Goal: Find specific page/section: Find specific page/section

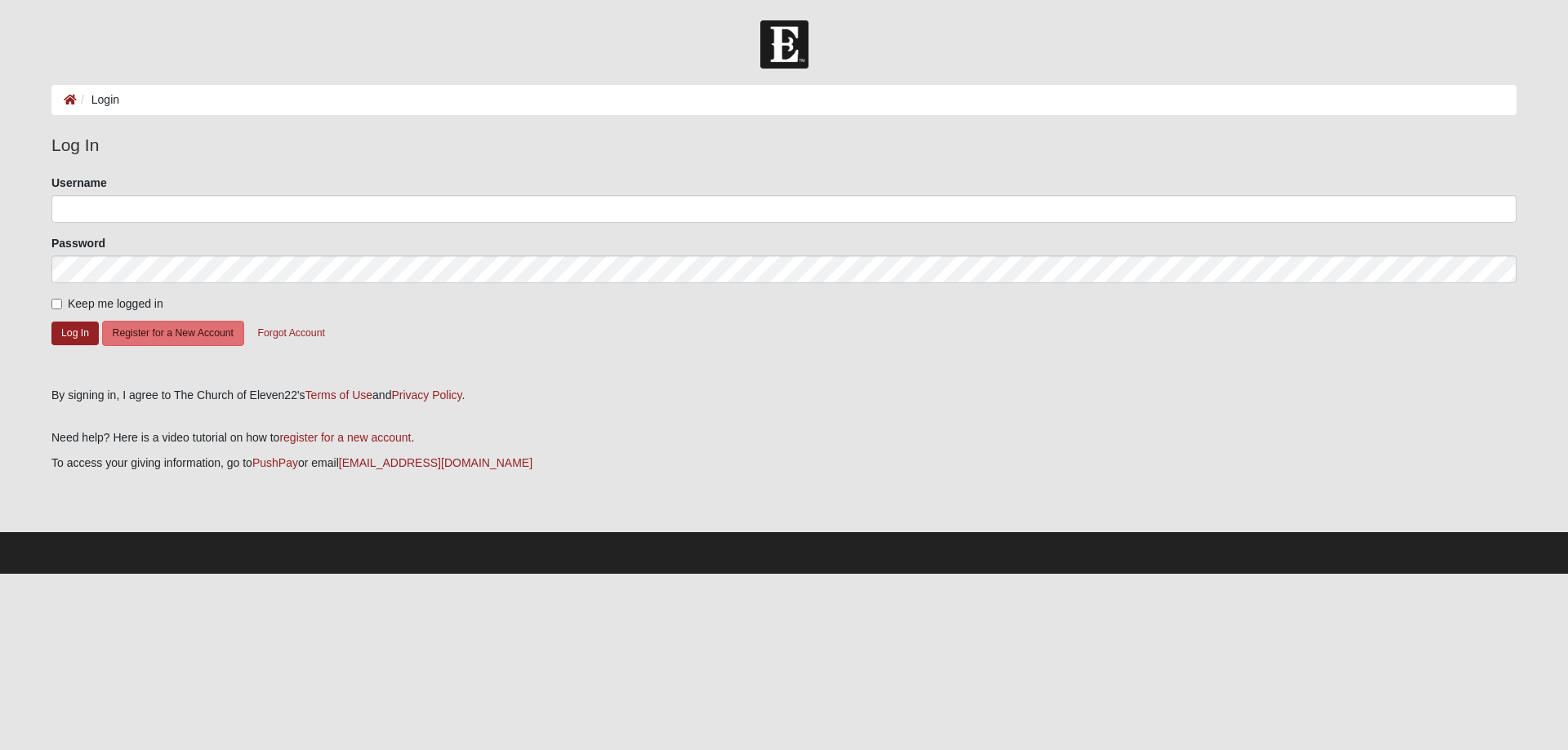
click at [927, 111] on ol "Login" at bounding box center [784, 100] width 1464 height 30
type input "Schadwell"
click at [58, 304] on input "Keep me logged in" at bounding box center [57, 304] width 11 height 11
checkbox input "true"
click at [74, 328] on button "Log In" at bounding box center [75, 333] width 47 height 24
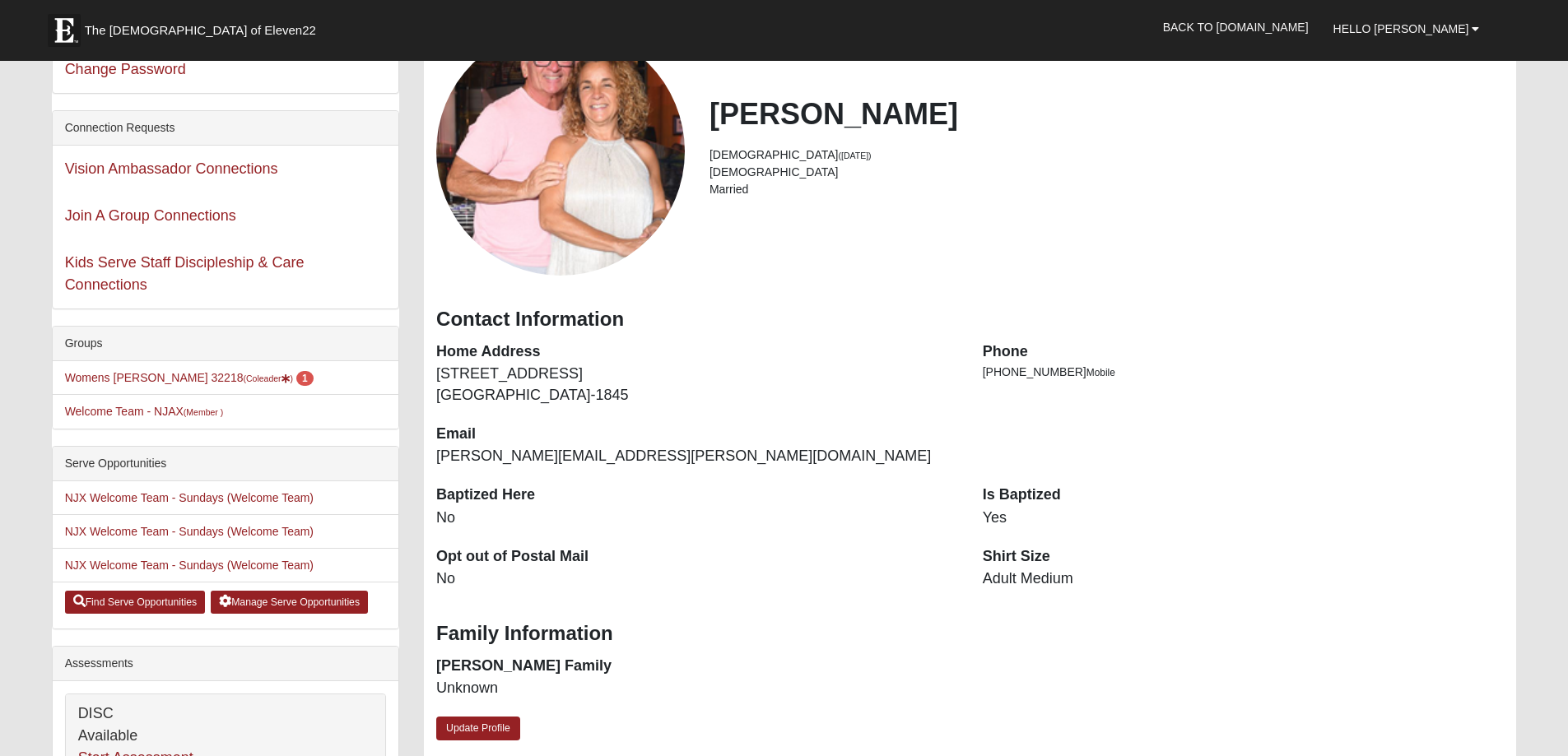
scroll to position [82, 0]
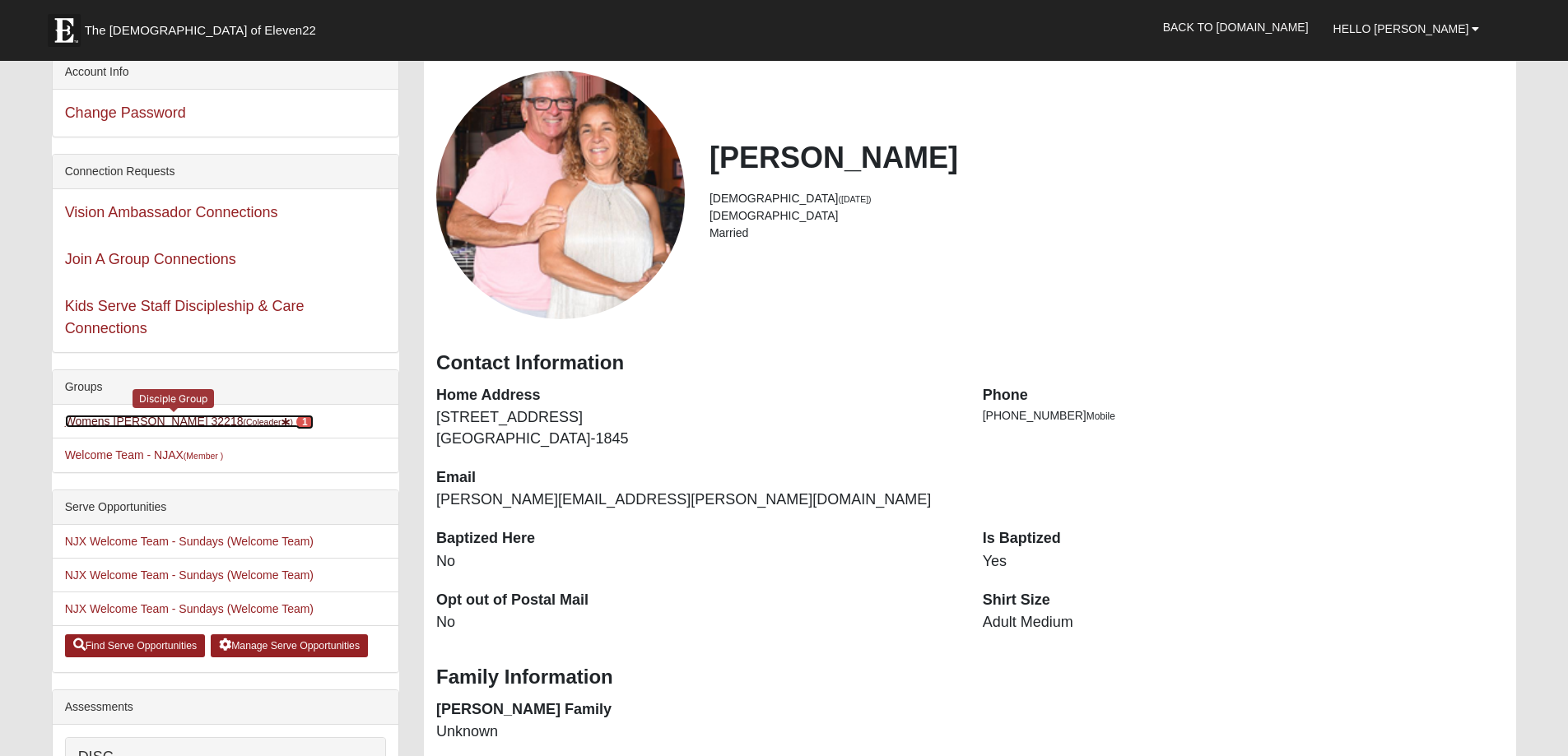
click at [126, 420] on link "Womens [PERSON_NAME] 32218 (Coleader ) 1" at bounding box center [189, 421] width 249 height 13
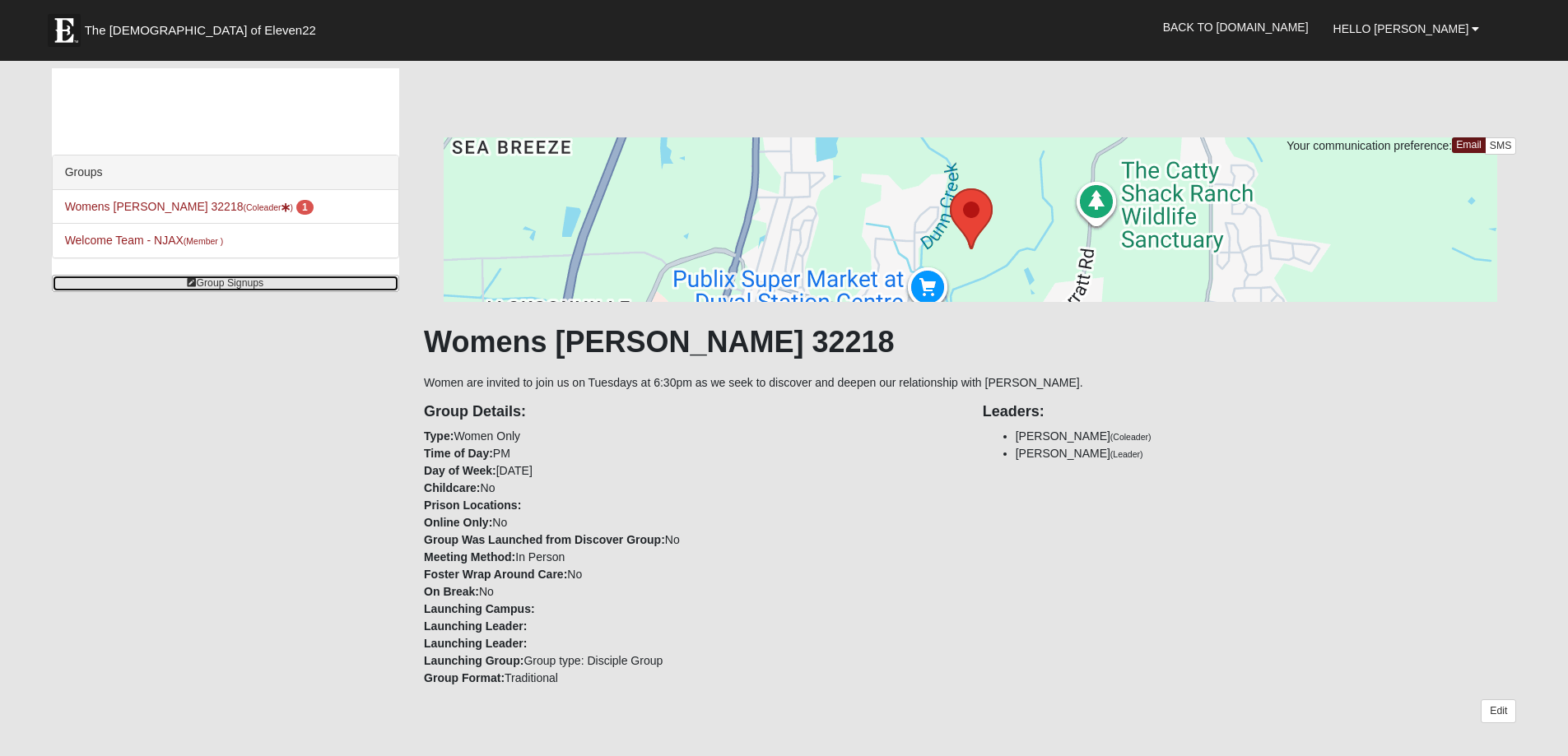
click at [242, 284] on link "Group Signups" at bounding box center [226, 284] width 348 height 18
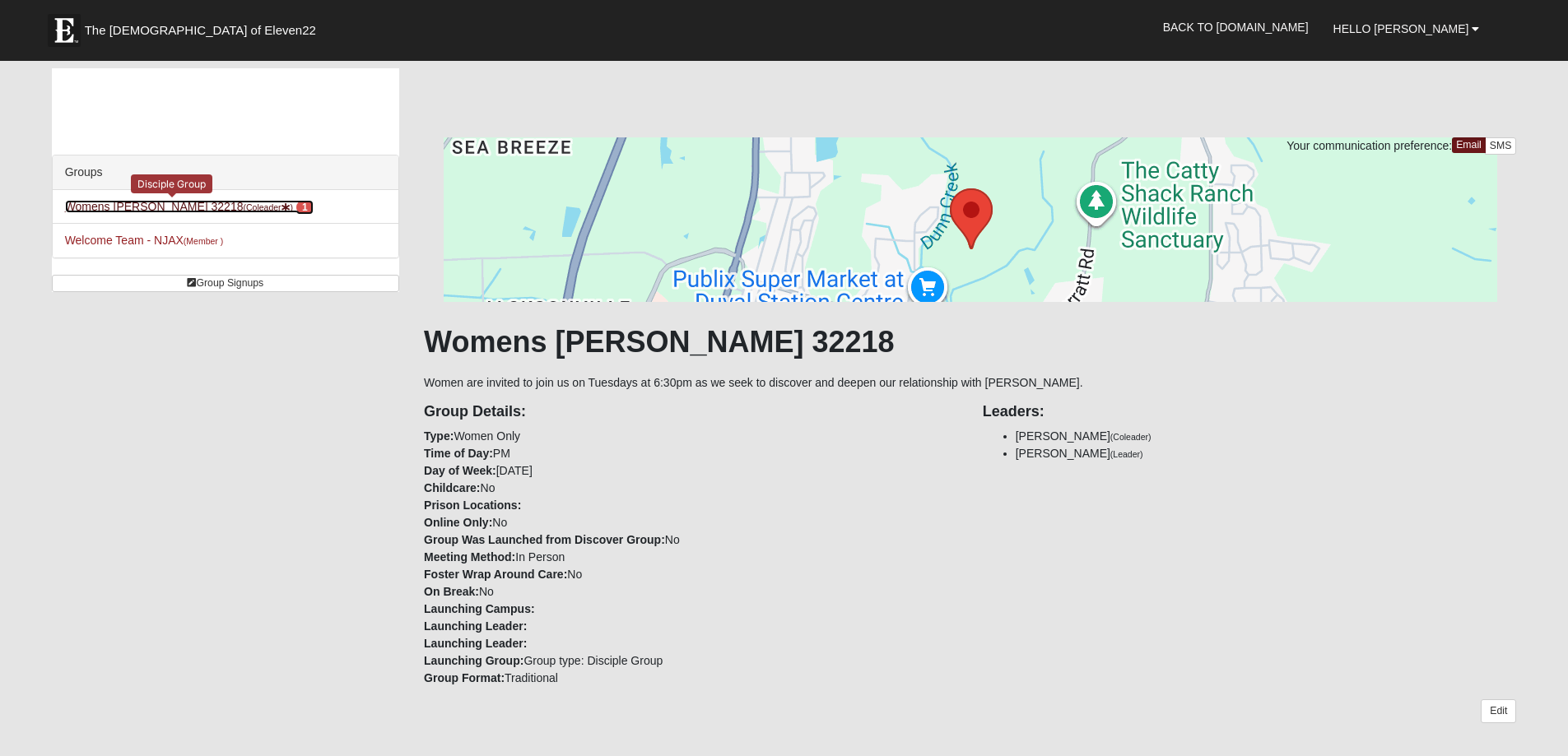
click at [296, 202] on span "1" at bounding box center [305, 207] width 18 height 15
click at [192, 215] on li "Womens Grissinger 32218 (Coleader ) 1 Disciple Group" at bounding box center [226, 207] width 346 height 34
click at [180, 201] on link "Womens Grissinger 32218 (Coleader ) 1" at bounding box center [189, 206] width 249 height 13
click at [127, 207] on link "Womens Grissinger 32218 (Coleader ) 1" at bounding box center [189, 206] width 249 height 13
click at [296, 208] on span "1" at bounding box center [305, 207] width 18 height 15
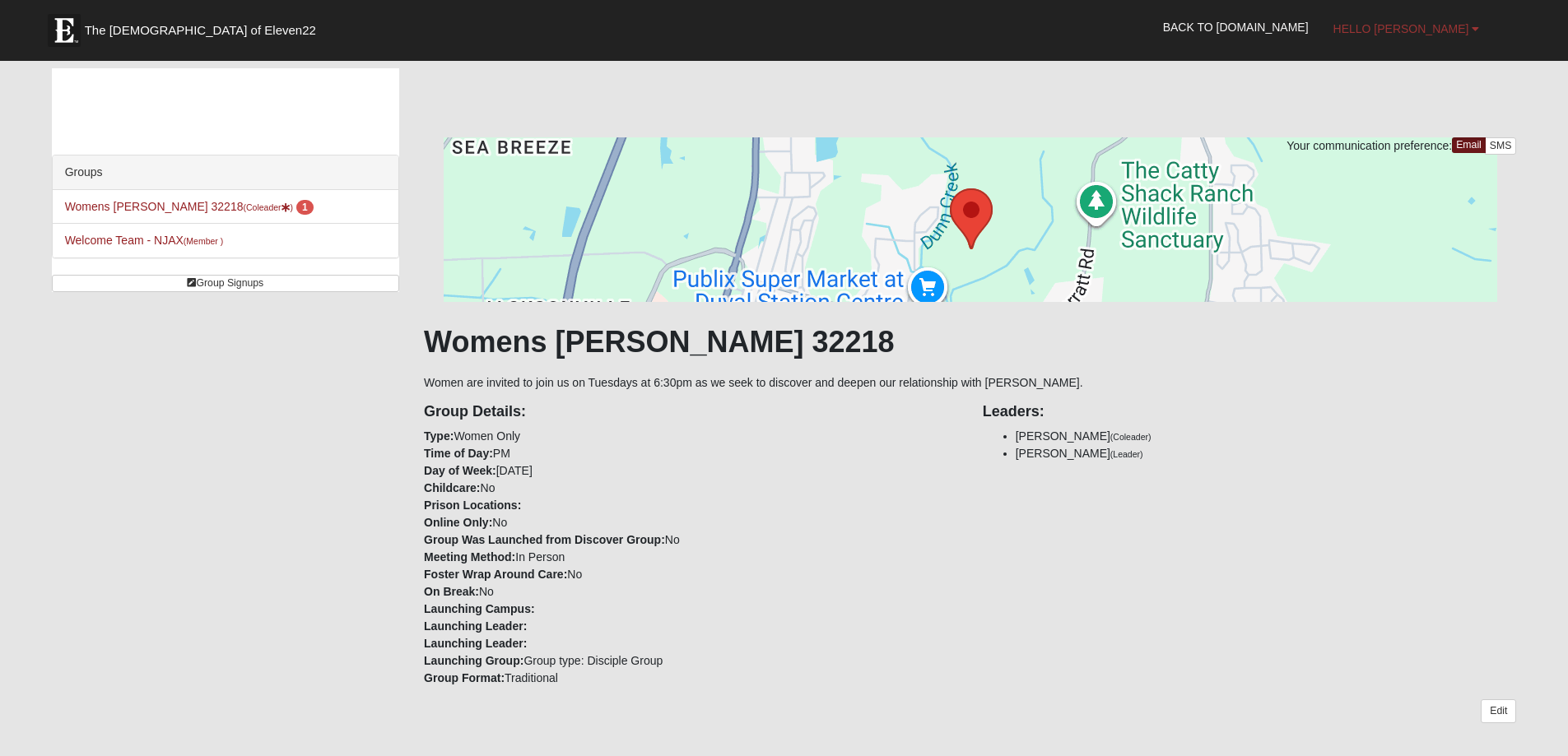
click at [1434, 30] on span "Hello [PERSON_NAME]" at bounding box center [1401, 28] width 136 height 13
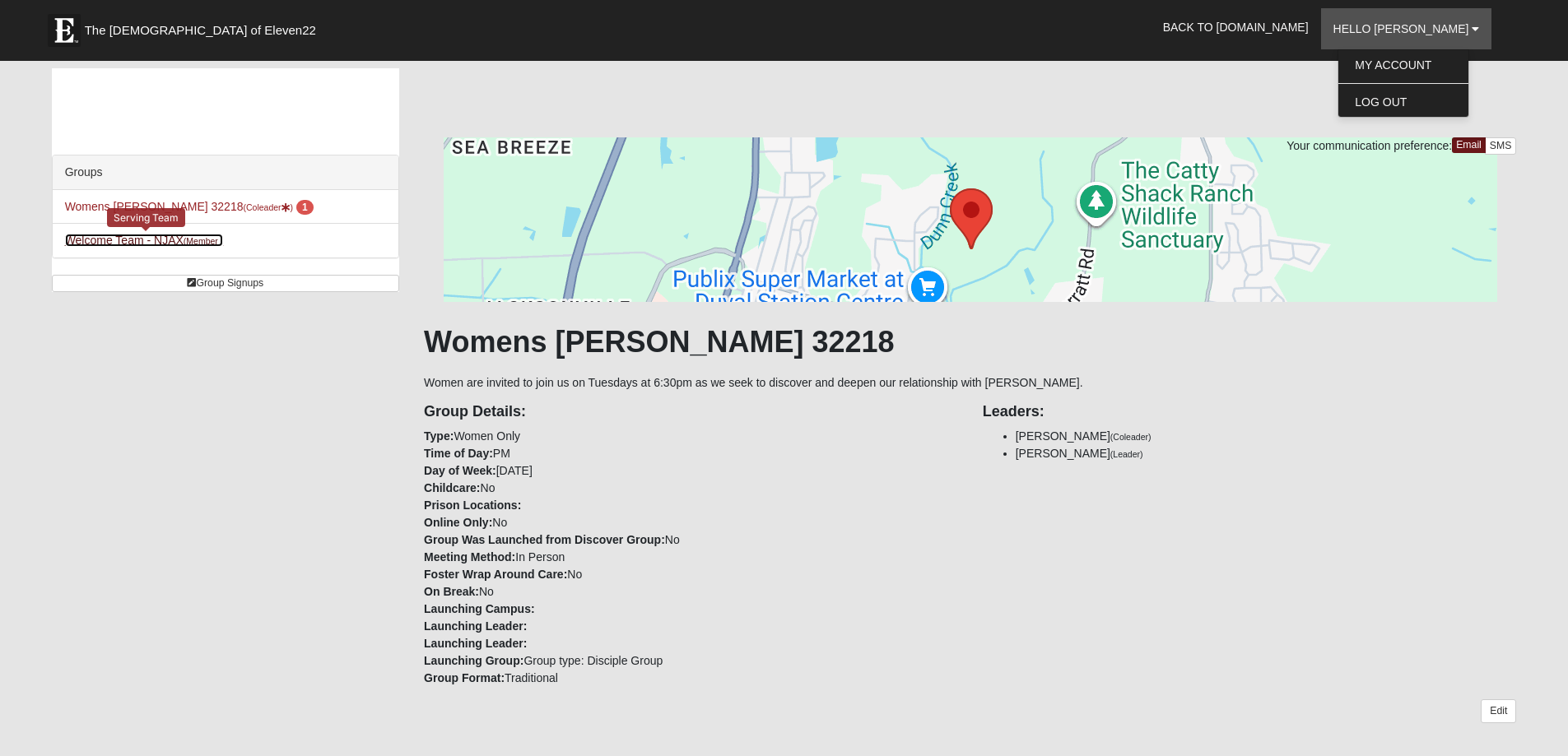
click at [138, 241] on link "Welcome Team - NJAX (Member )" at bounding box center [145, 240] width 159 height 13
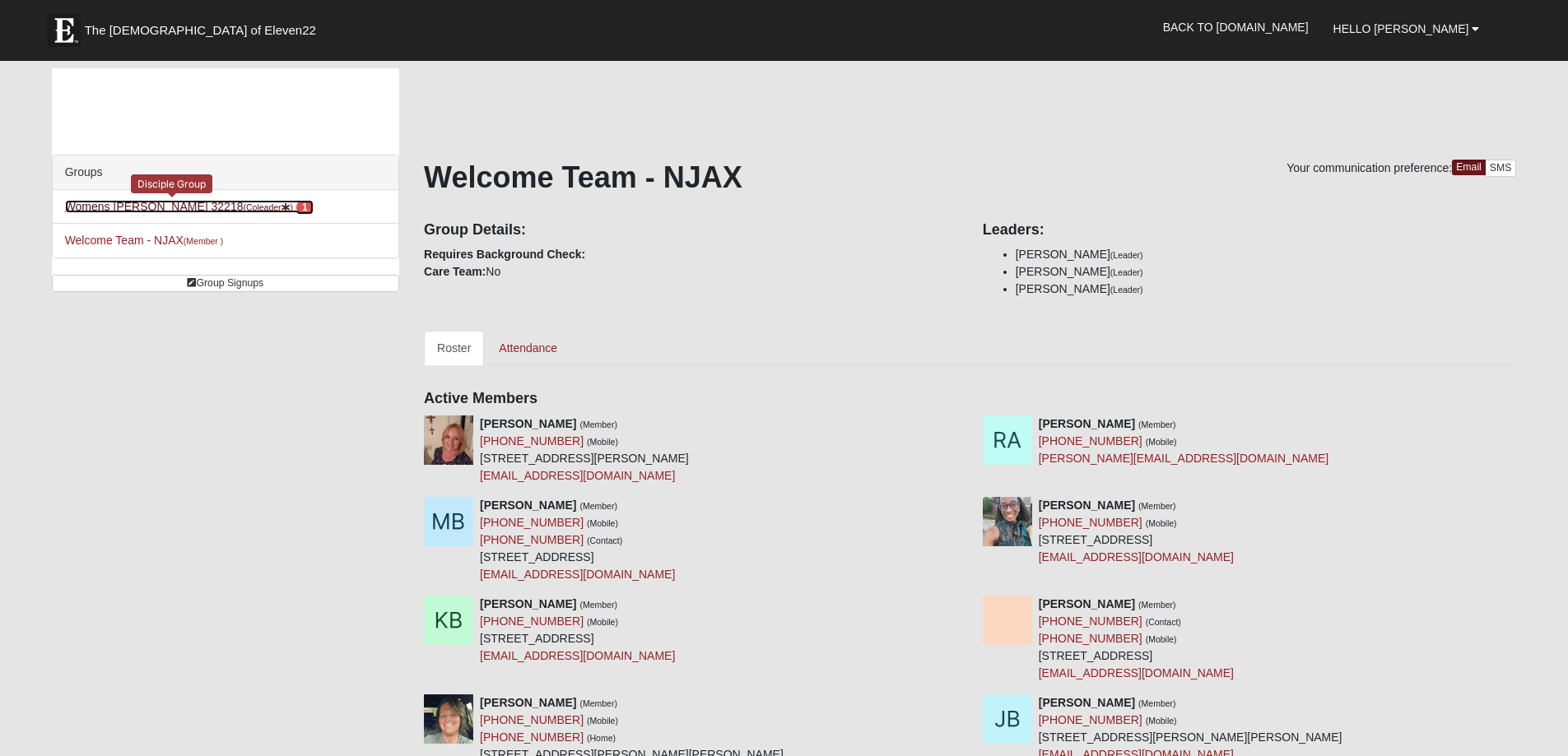
click at [119, 209] on link "Womens [PERSON_NAME] 32218 (Coleader ) 1" at bounding box center [189, 206] width 249 height 13
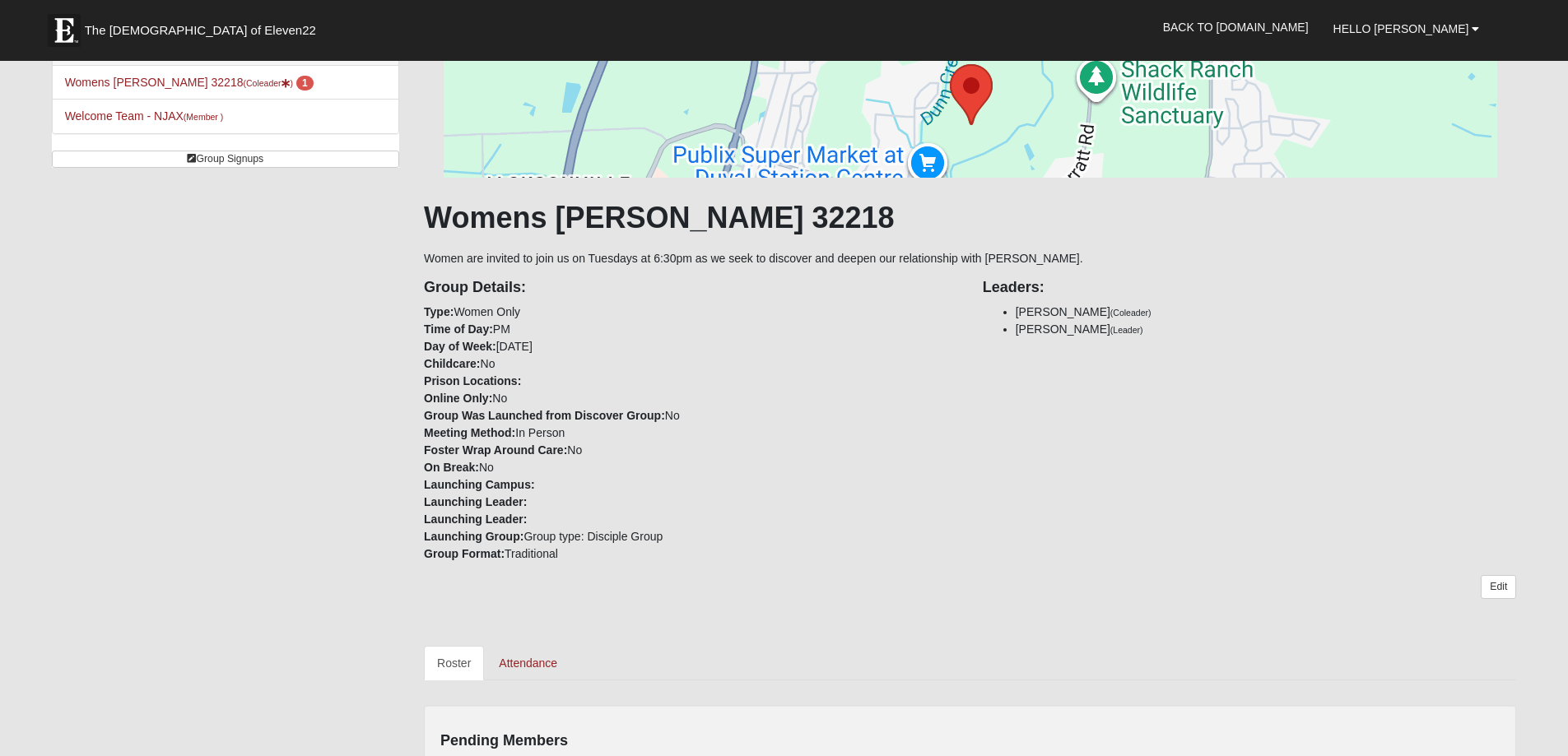
scroll to position [247, 0]
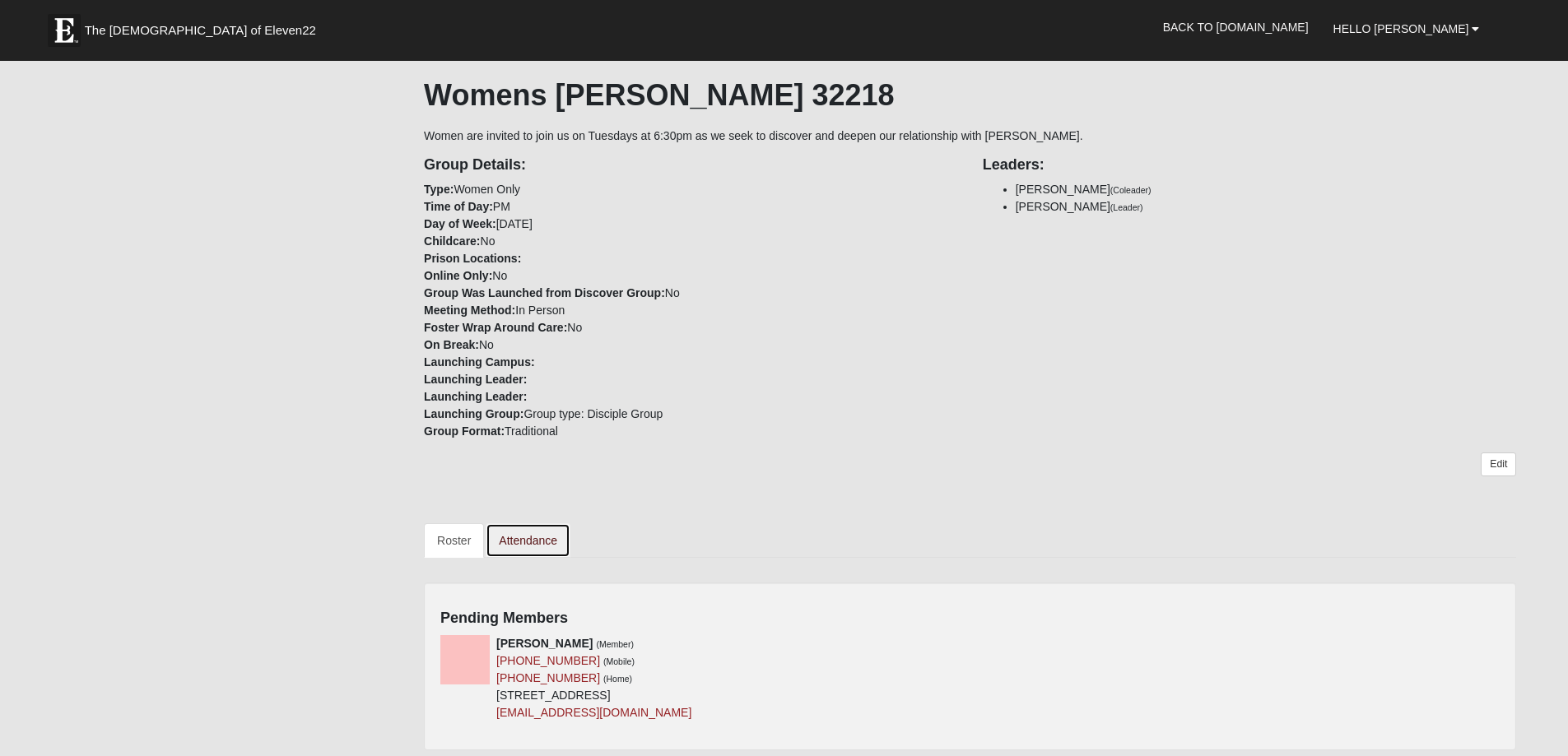
click at [515, 541] on link "Attendance" at bounding box center [528, 540] width 85 height 34
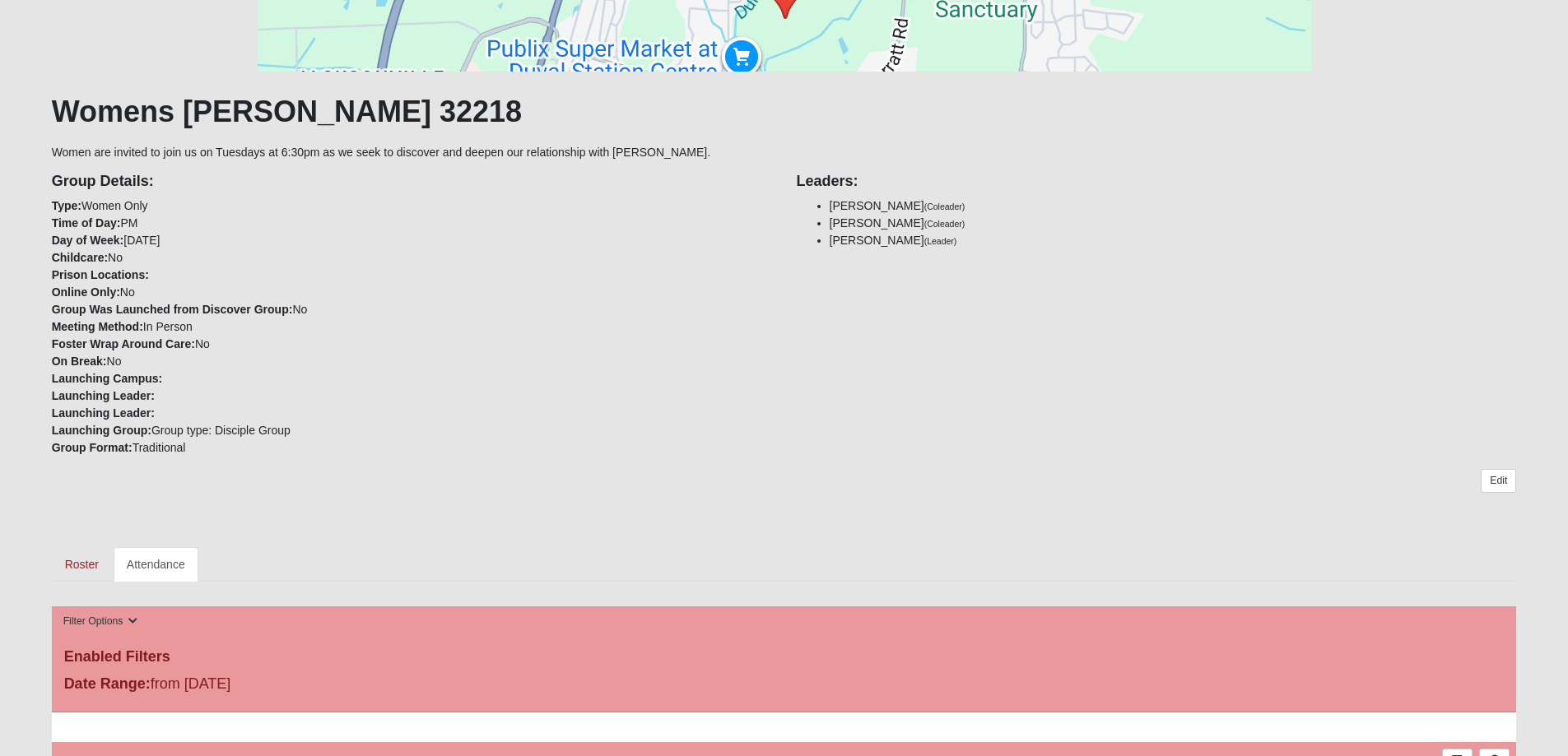
scroll to position [247, 0]
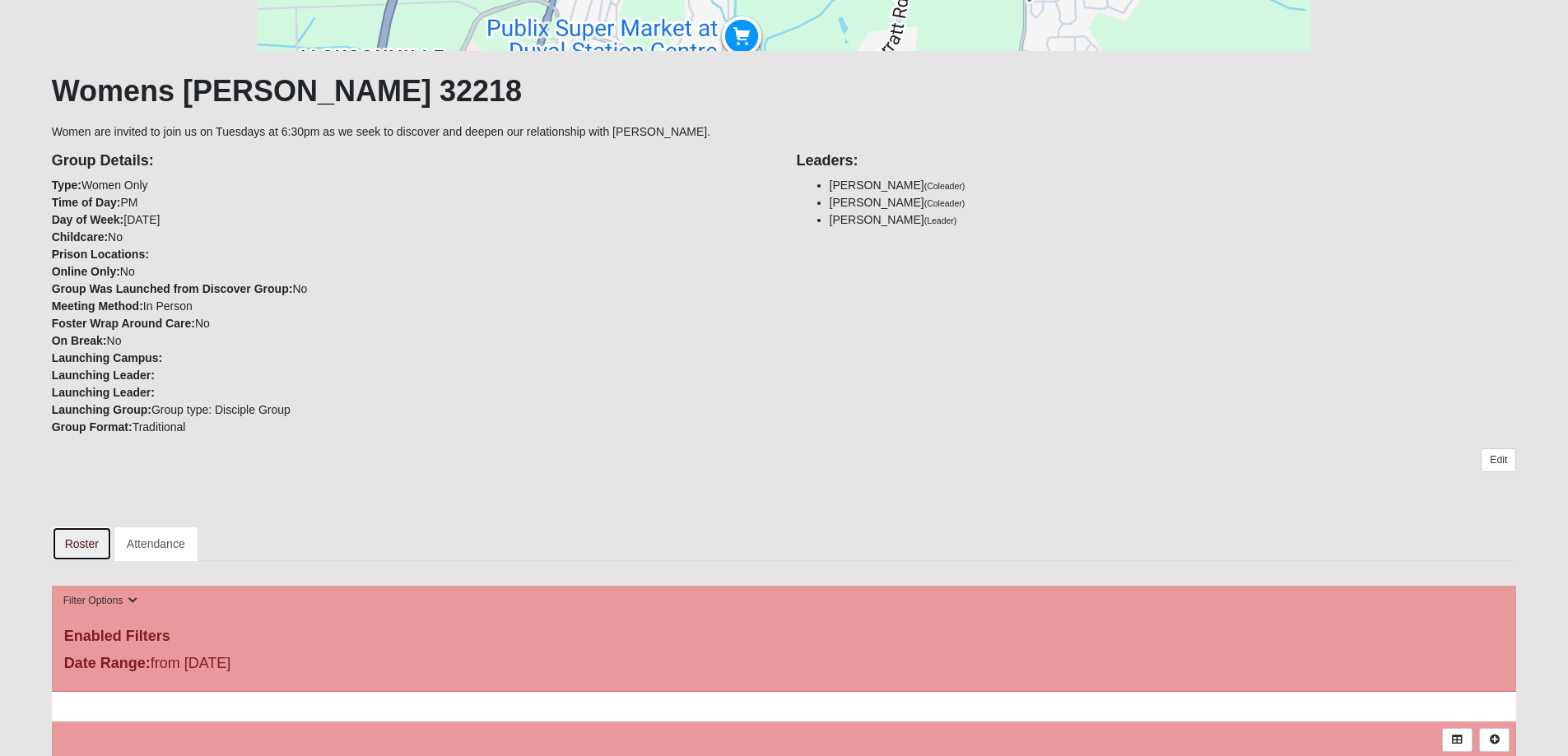
click at [80, 534] on link "Roster" at bounding box center [82, 544] width 60 height 34
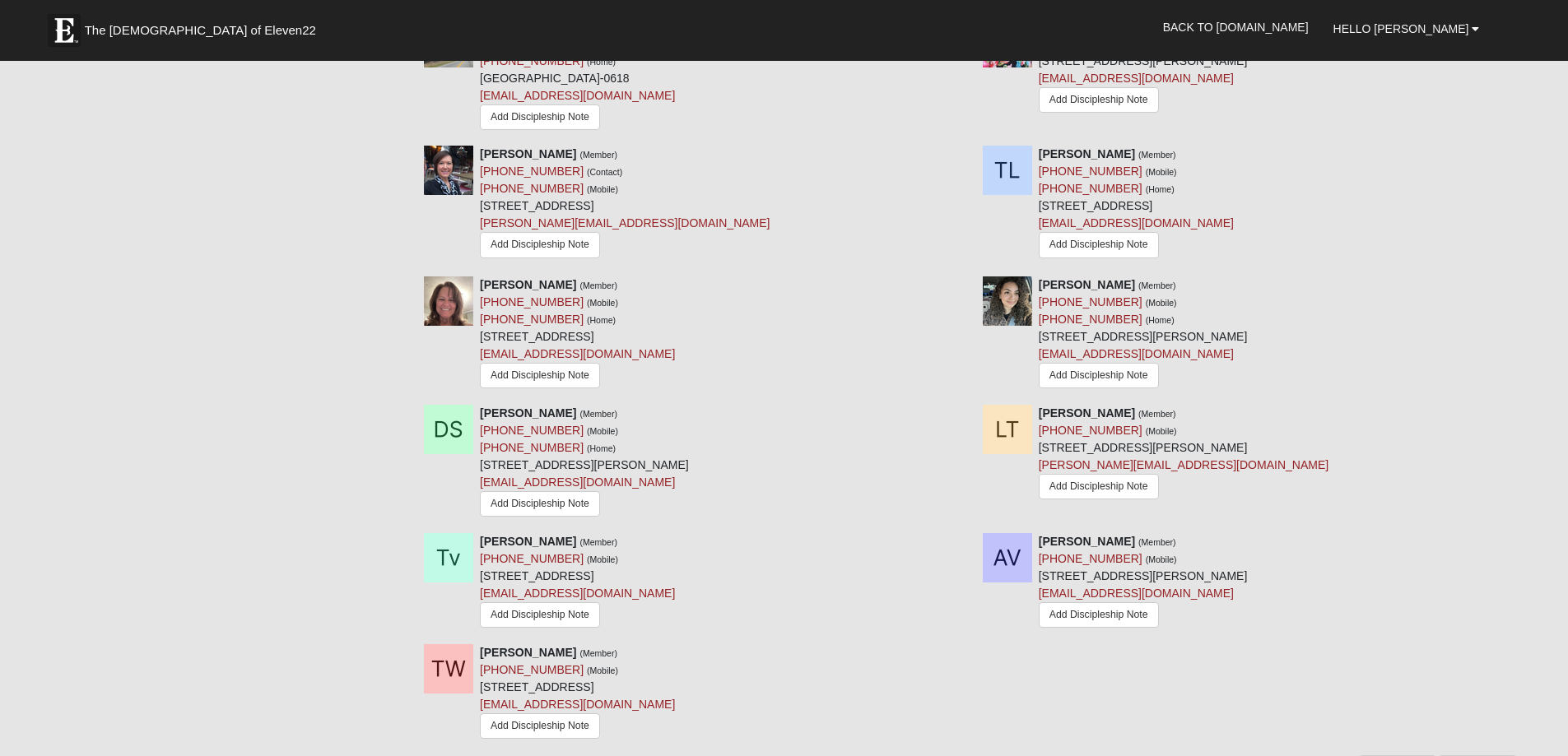
scroll to position [1317, 0]
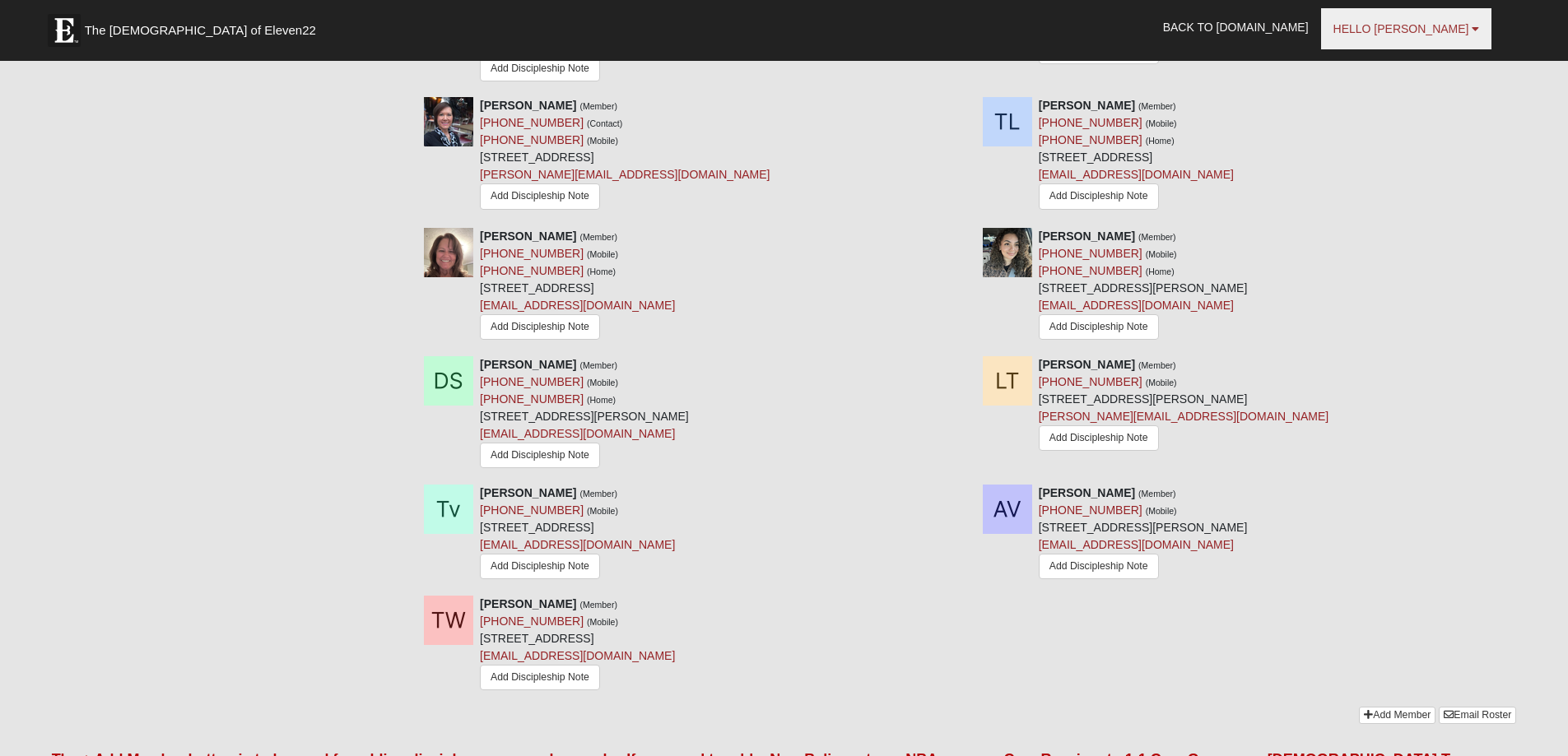
click at [1425, 36] on link "Hello [PERSON_NAME]" at bounding box center [1406, 28] width 172 height 42
click at [1424, 37] on link "Hello [PERSON_NAME]" at bounding box center [1406, 28] width 172 height 42
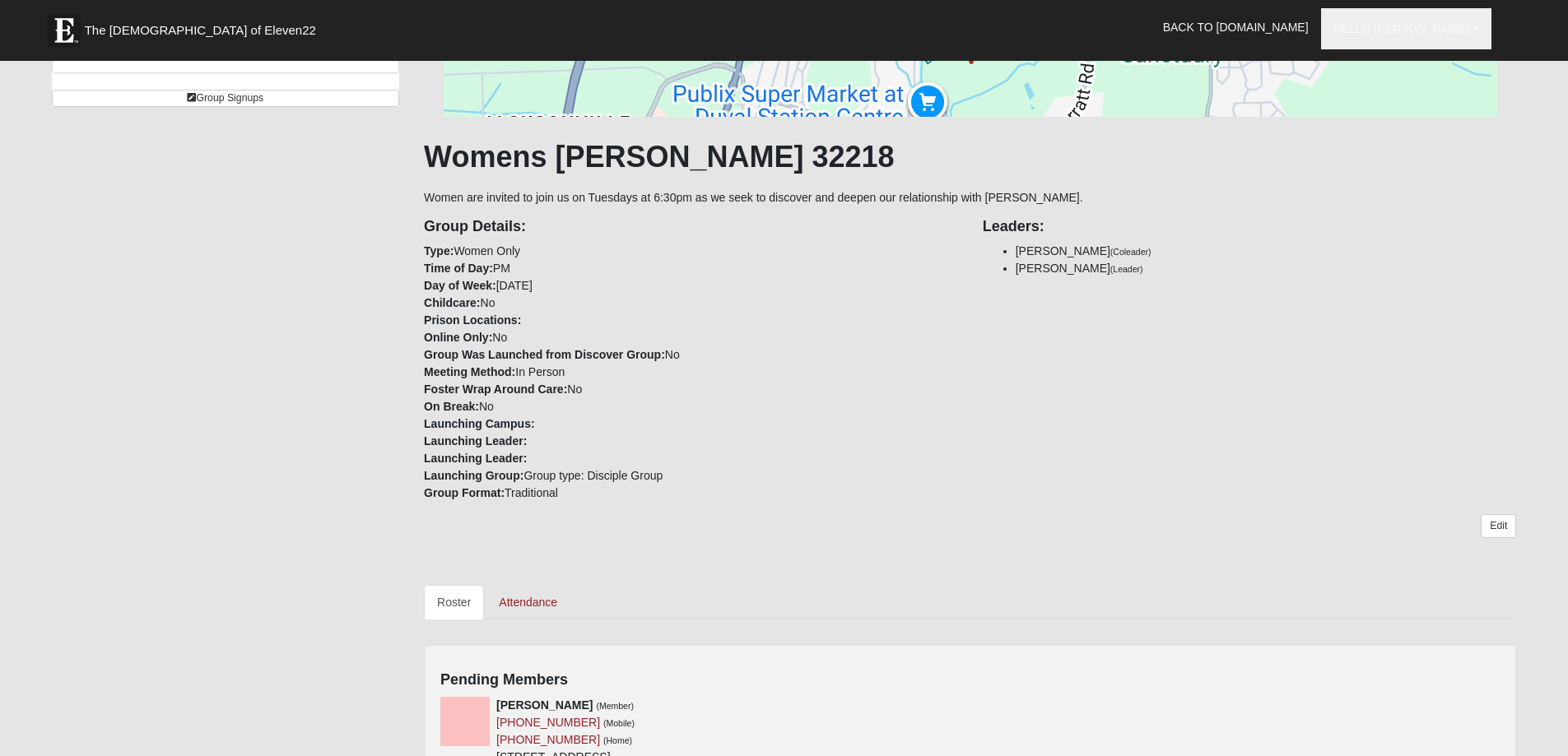
scroll to position [0, 0]
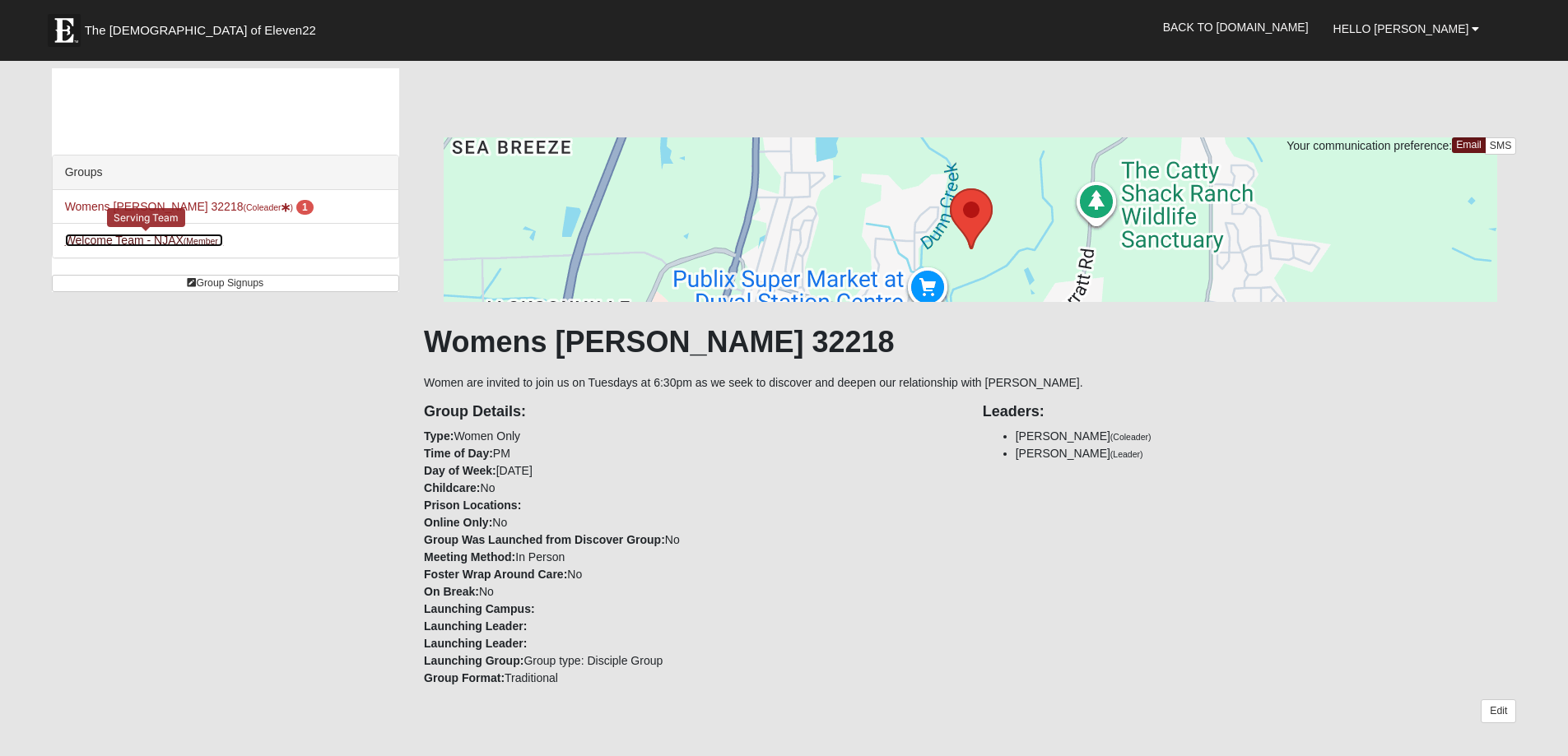
click at [110, 242] on link "Welcome Team - NJAX (Member )" at bounding box center [145, 240] width 159 height 13
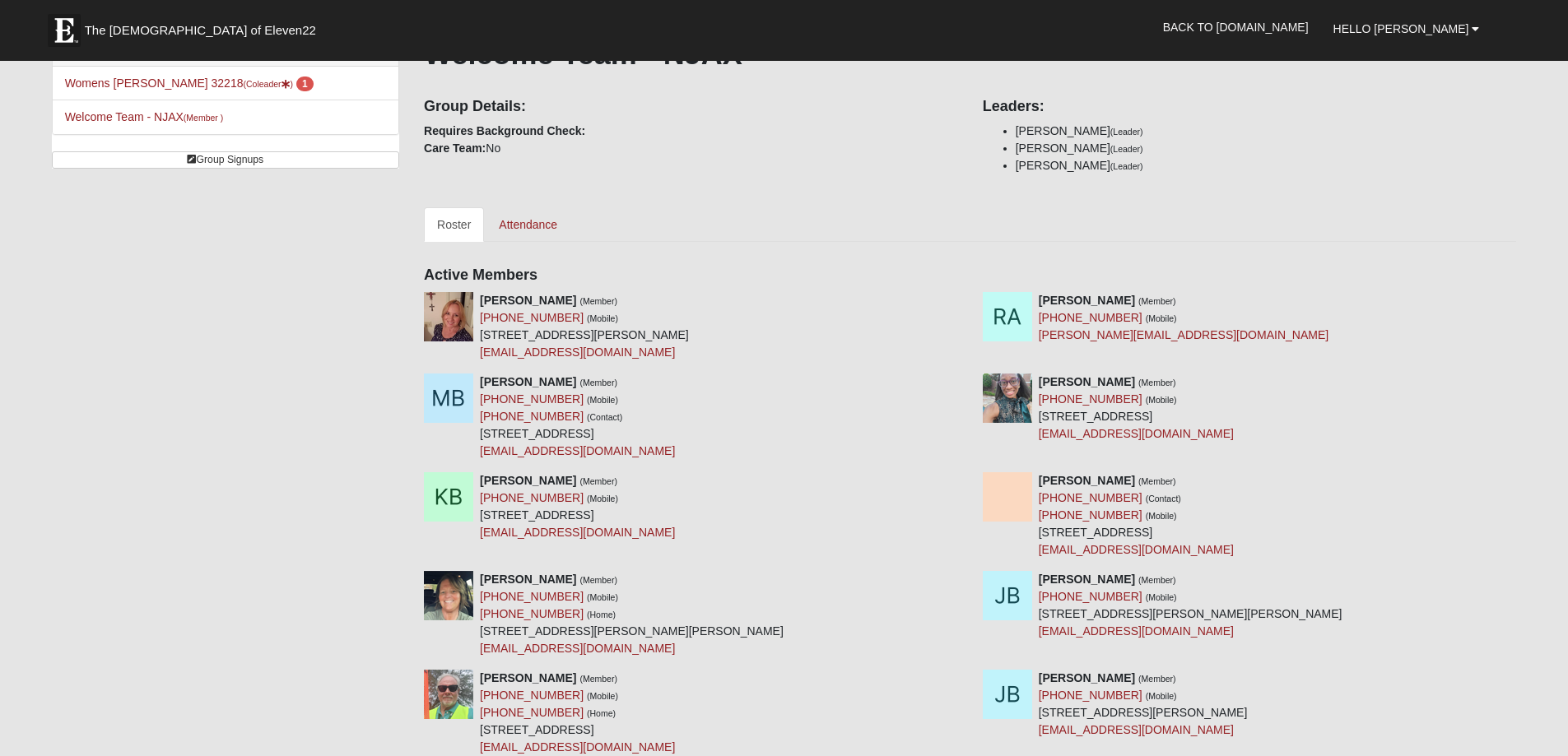
scroll to position [82, 0]
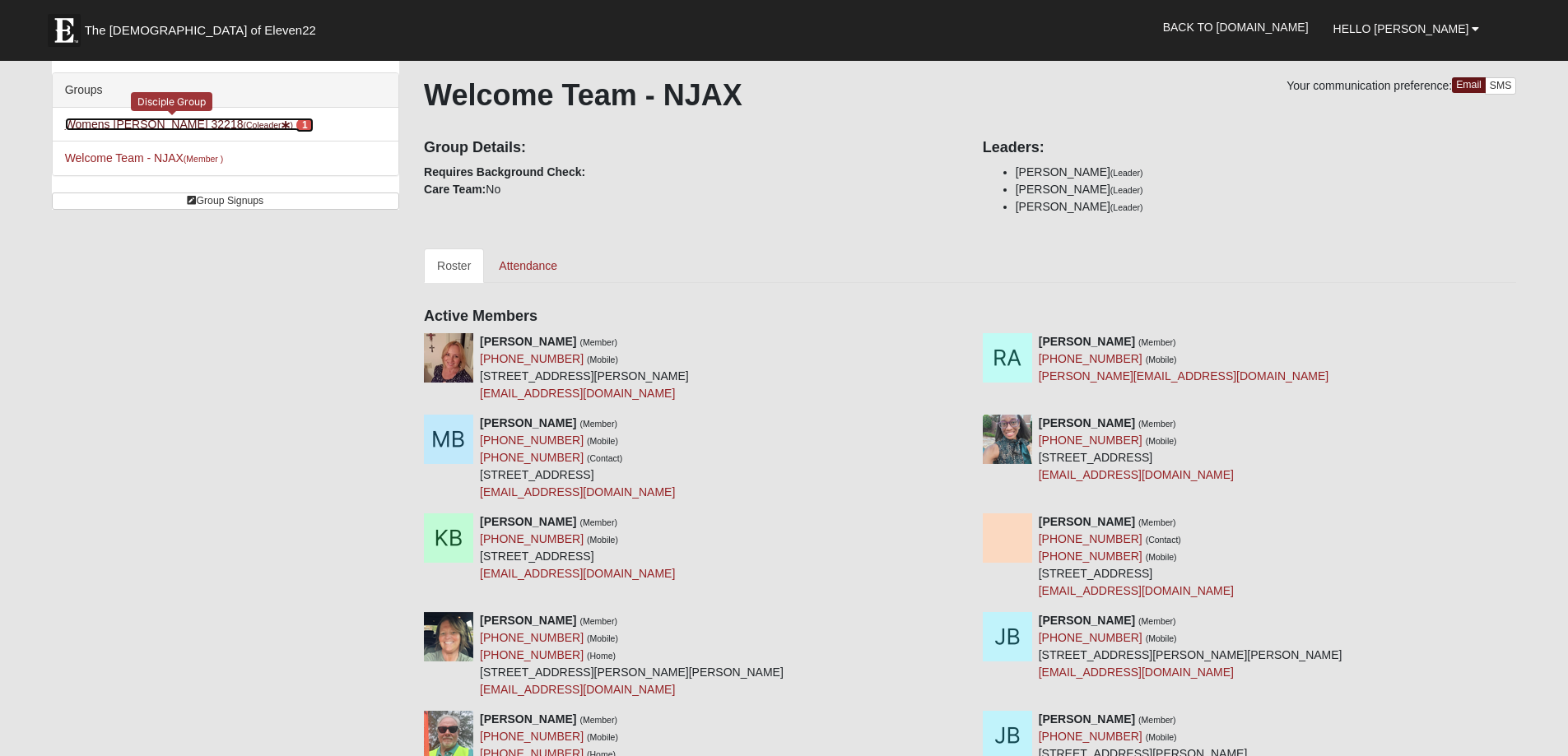
click at [296, 126] on span "1" at bounding box center [305, 125] width 18 height 15
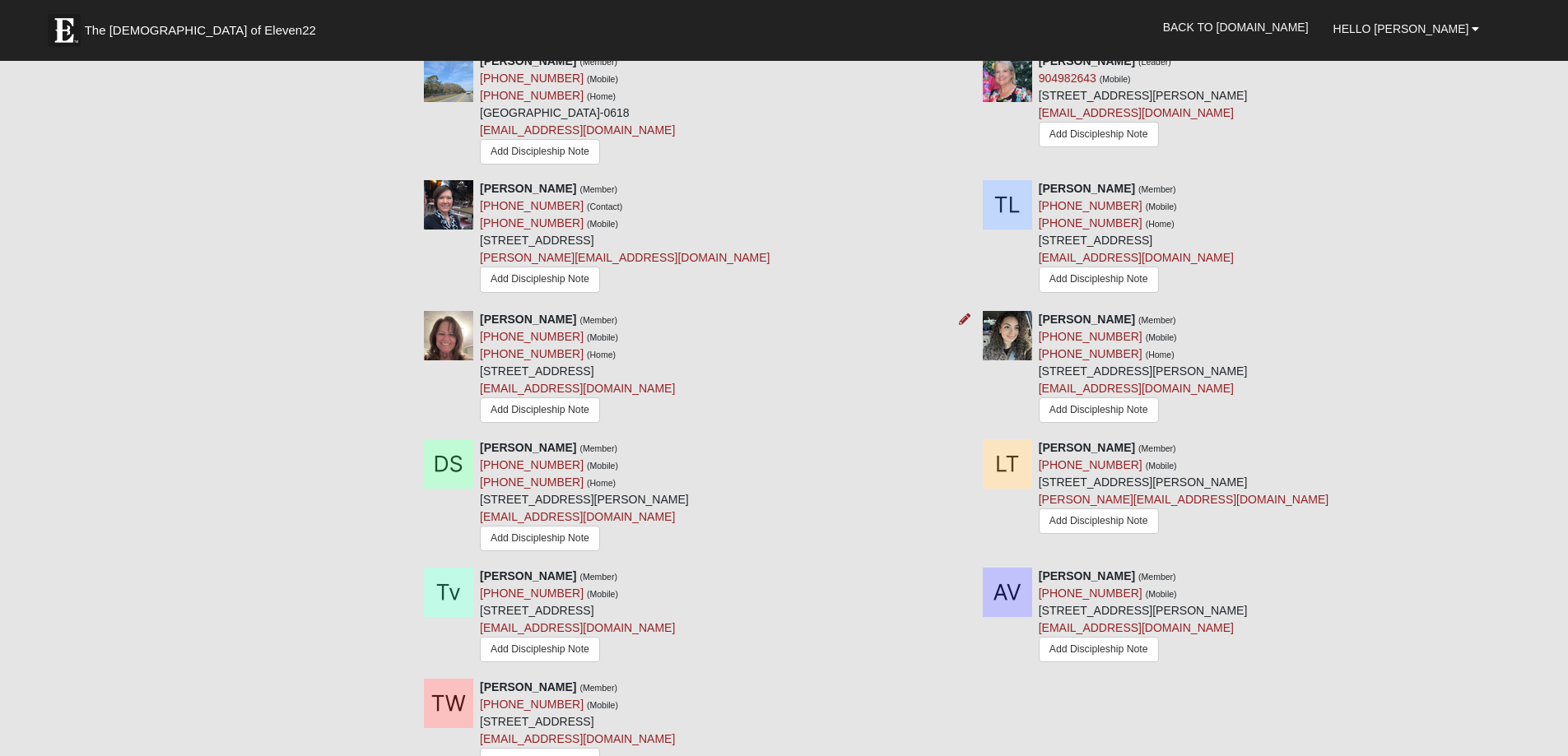
scroll to position [1234, 0]
